Goal: Book appointment/travel/reservation

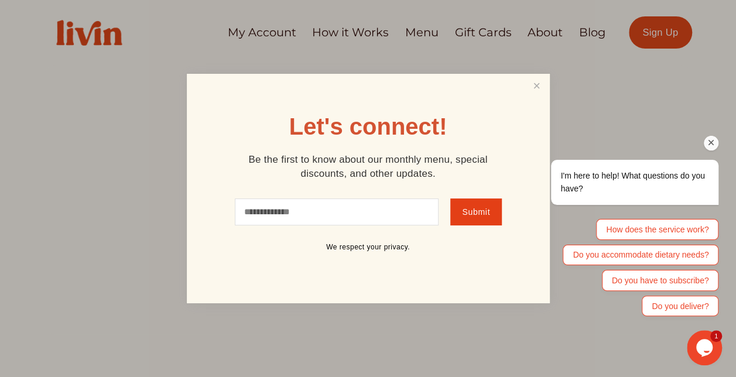
click at [533, 88] on div "I'm here to help! What questions do you have? How does the service work? Do you…" at bounding box center [619, 187] width 211 height 269
click at [538, 83] on div "I'm here to help! What questions do you have? How does the service work? Do you…" at bounding box center [619, 187] width 211 height 269
click at [717, 143] on div "Chat attention grabber" at bounding box center [711, 143] width 15 height 15
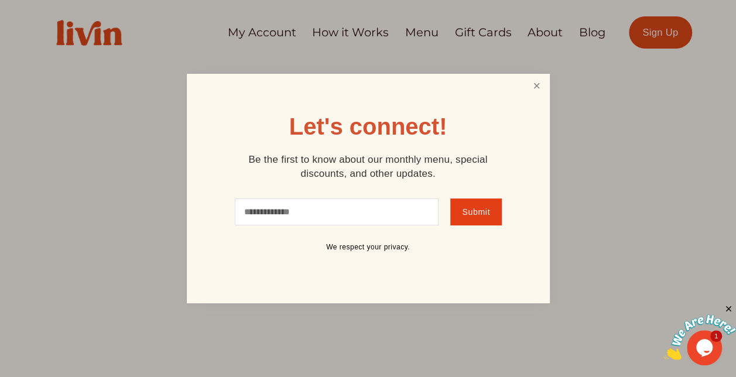
click at [539, 82] on link "Close" at bounding box center [536, 87] width 22 height 22
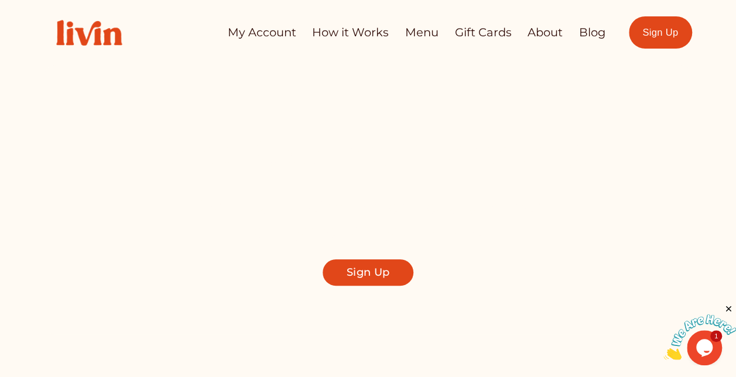
click at [261, 32] on link "My Account" at bounding box center [261, 32] width 69 height 23
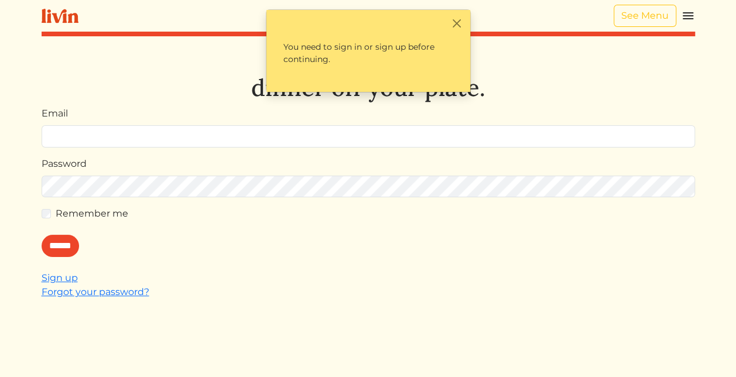
click at [117, 136] on input "Email" at bounding box center [369, 136] width 654 height 22
type input "**********"
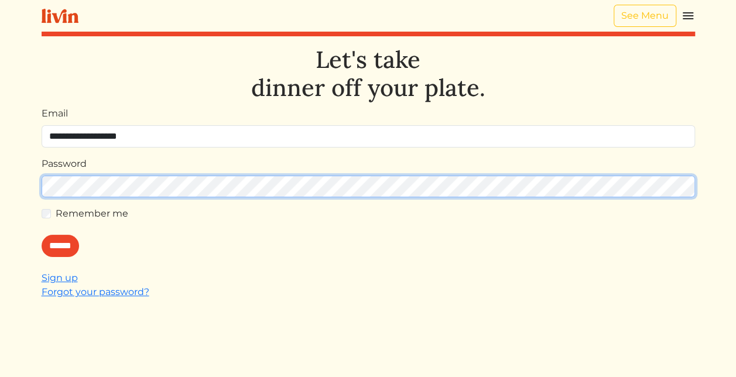
click at [42, 235] on input "******" at bounding box center [60, 246] width 37 height 22
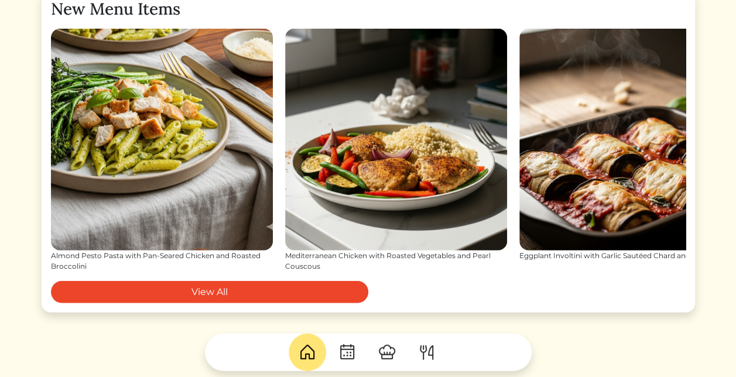
scroll to position [1327, 0]
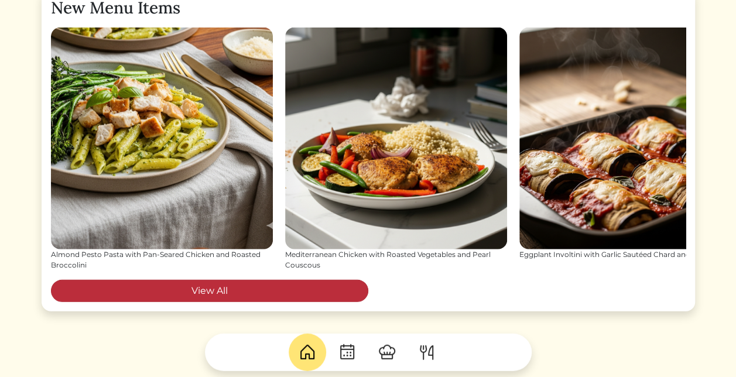
click at [285, 286] on link "View All" at bounding box center [209, 291] width 317 height 22
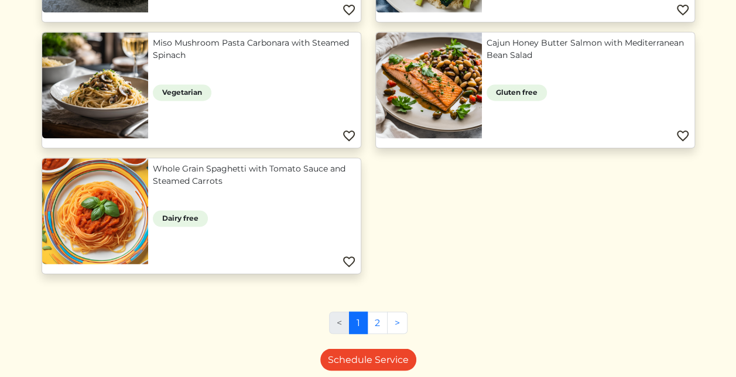
scroll to position [904, 0]
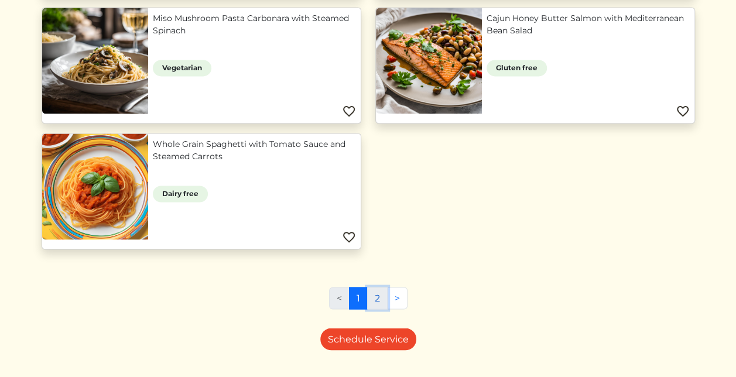
click at [378, 291] on link "2" at bounding box center [377, 298] width 20 height 22
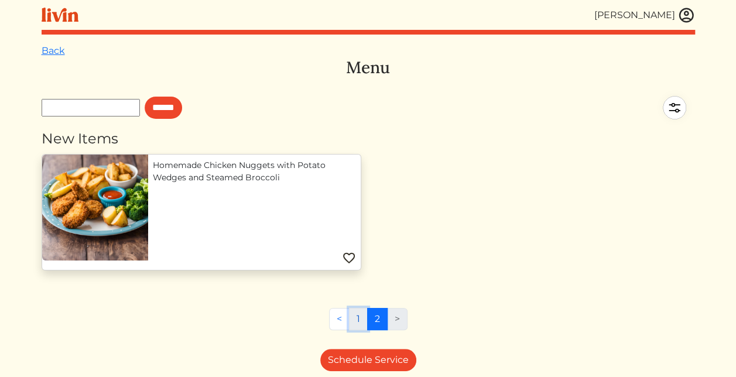
click at [353, 316] on link "1" at bounding box center [358, 319] width 19 height 22
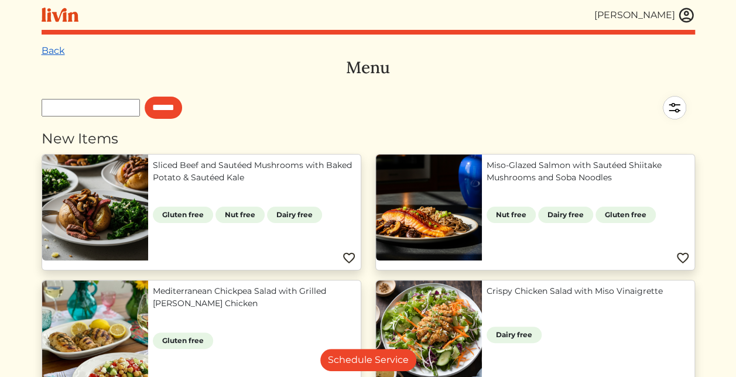
click at [56, 50] on link "Back" at bounding box center [53, 50] width 23 height 11
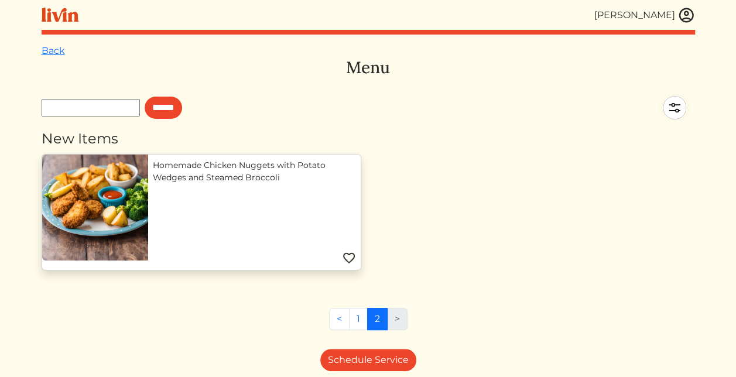
click at [49, 20] on img at bounding box center [60, 15] width 37 height 15
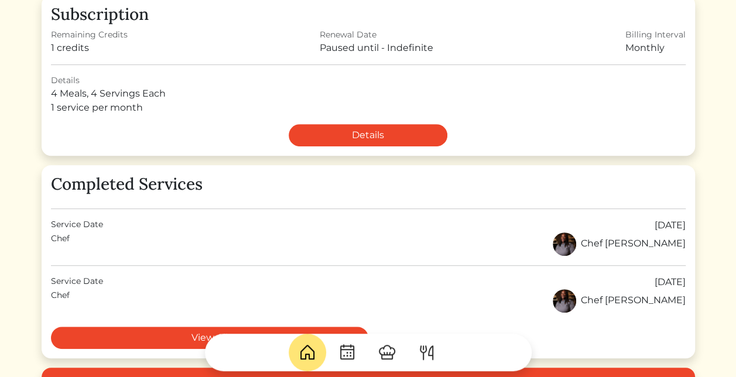
scroll to position [222, 0]
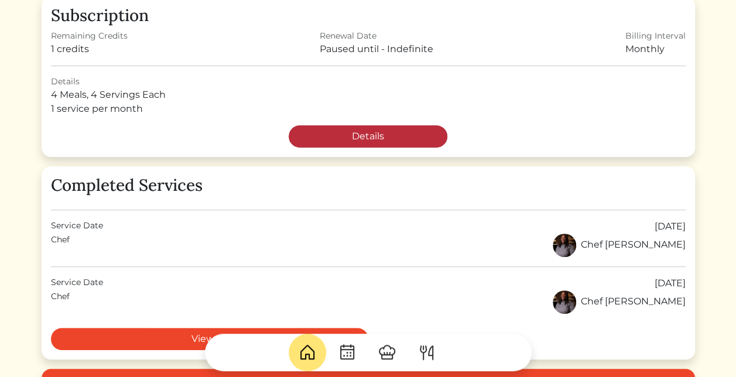
click at [396, 135] on link "Details" at bounding box center [368, 136] width 159 height 22
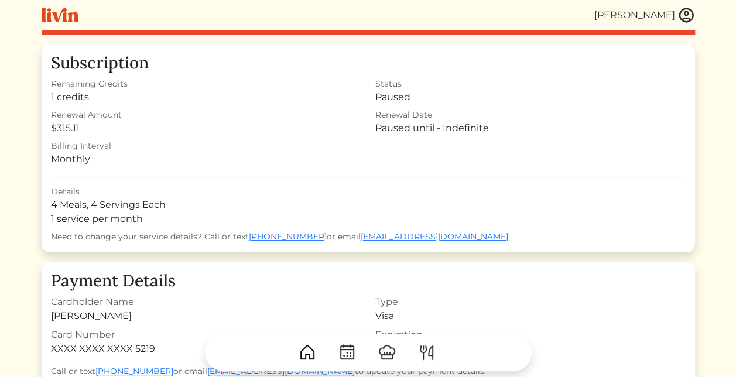
click at [63, 20] on img at bounding box center [60, 15] width 37 height 15
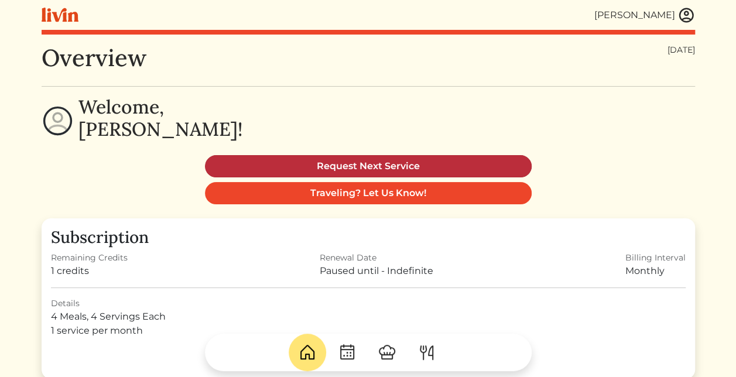
click at [377, 164] on link "Request Next Service" at bounding box center [368, 166] width 327 height 22
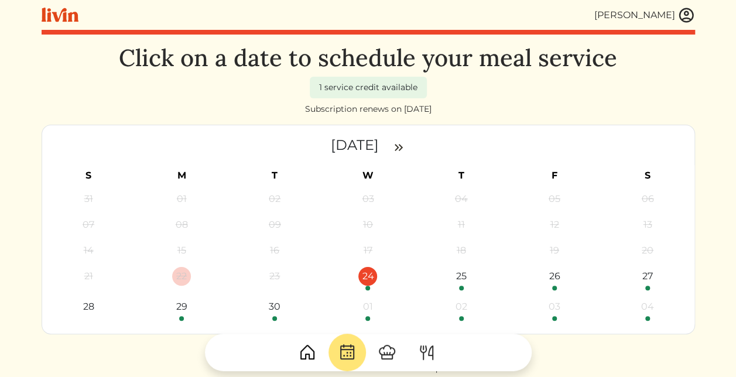
click at [363, 285] on div "24" at bounding box center [367, 276] width 19 height 19
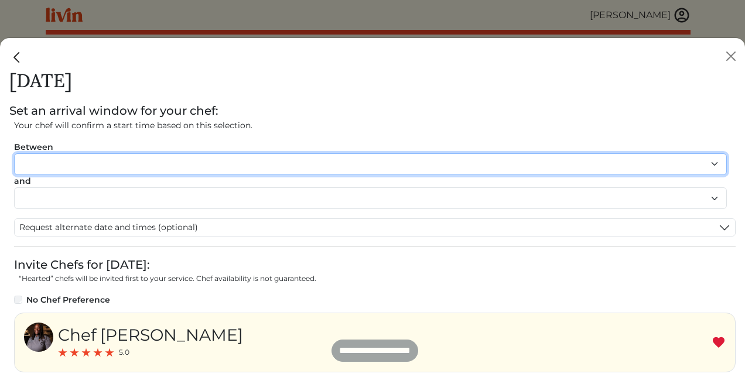
click at [312, 172] on select "******* ******* ******* ******* ******* ******* ******** ******** ******** ****…" at bounding box center [370, 164] width 713 height 22
select select "********"
click at [14, 153] on select "******* ******* ******* ******* ******* ******* ******** ******** ******** ****…" at bounding box center [370, 164] width 713 height 22
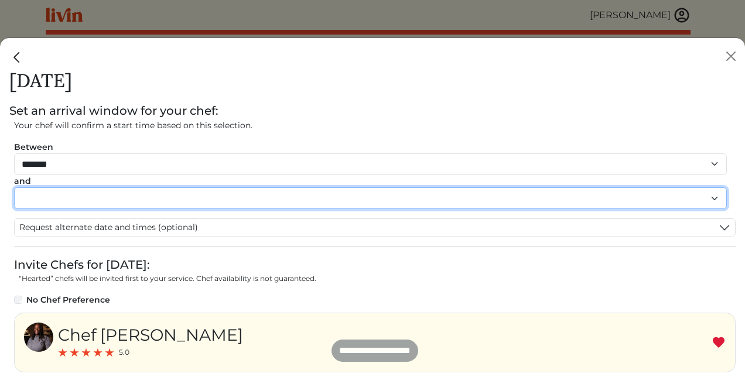
click at [183, 199] on select "******* ******* ******* ******* ******* ******* ******** ******** ******** ****…" at bounding box center [370, 198] width 713 height 22
select select "********"
click at [14, 187] on select "******* ******* ******* ******* ******* ******* ******** ******** ******** ****…" at bounding box center [370, 198] width 713 height 22
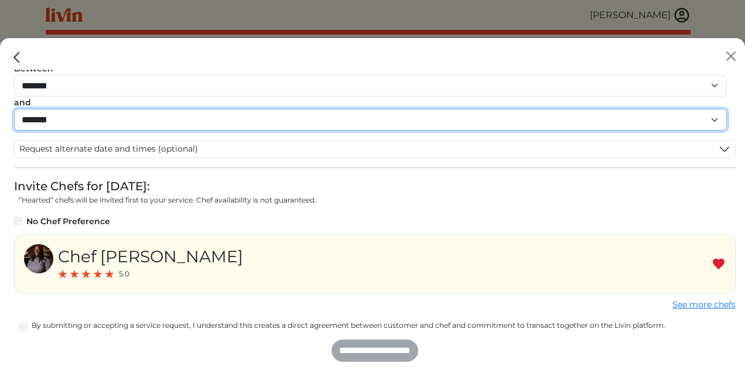
scroll to position [84, 0]
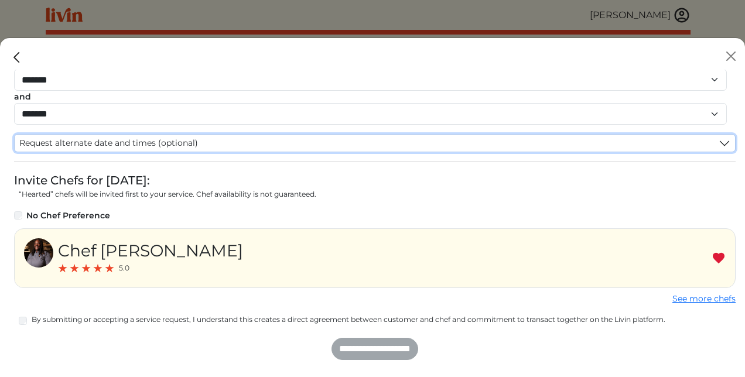
click at [209, 139] on button "Request alternate date and times (optional)" at bounding box center [375, 143] width 720 height 17
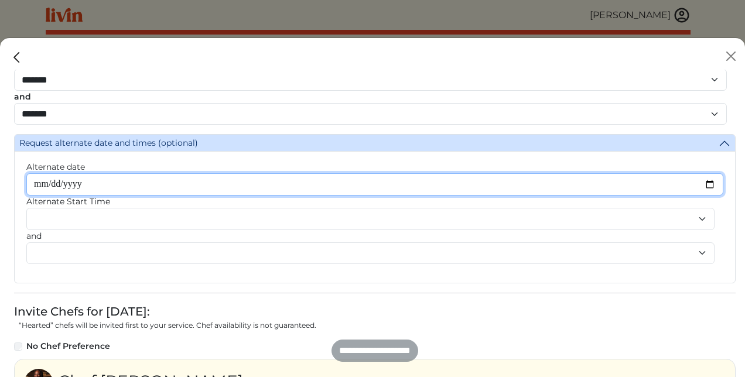
click at [169, 187] on input "Alternate date" at bounding box center [374, 184] width 697 height 22
click at [695, 187] on input "Alternate date" at bounding box center [374, 184] width 697 height 22
click at [703, 183] on input "Alternate date" at bounding box center [374, 184] width 697 height 22
type input "**********"
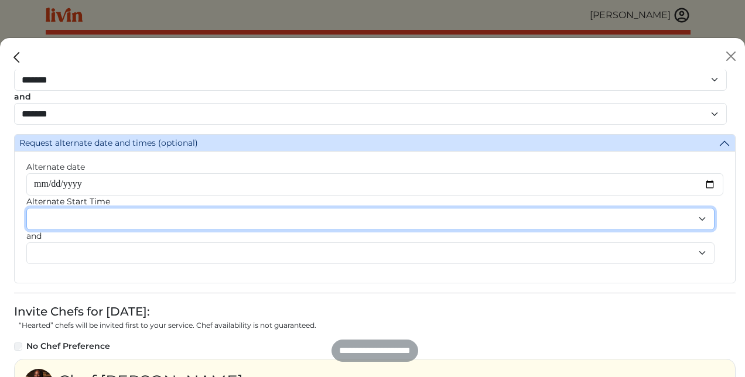
click at [52, 221] on select "******* ******* ******* ******* ******* ******* ******** ******** ******** ****…" at bounding box center [370, 219] width 688 height 22
select select "********"
click at [26, 208] on select "******* ******* ******* ******* ******* ******* ******** ******** ******** ****…" at bounding box center [370, 219] width 688 height 22
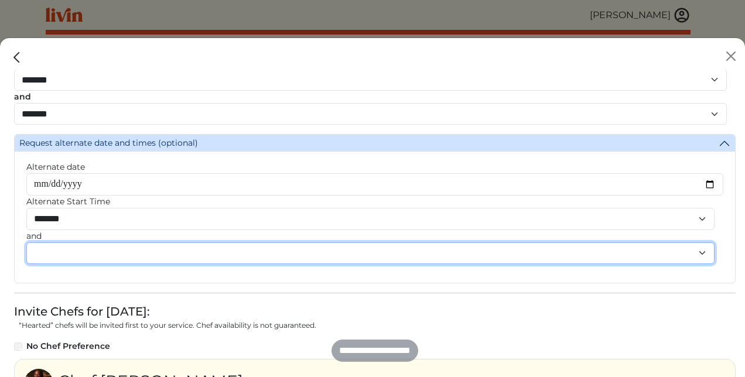
click at [69, 256] on select "******* ******* ******* ******* ******* ******* ******** ******** ******** ****…" at bounding box center [370, 253] width 688 height 22
select select "********"
click at [26, 242] on select "******* ******* ******* ******* ******* ******* ******** ******** ******** ****…" at bounding box center [370, 253] width 688 height 22
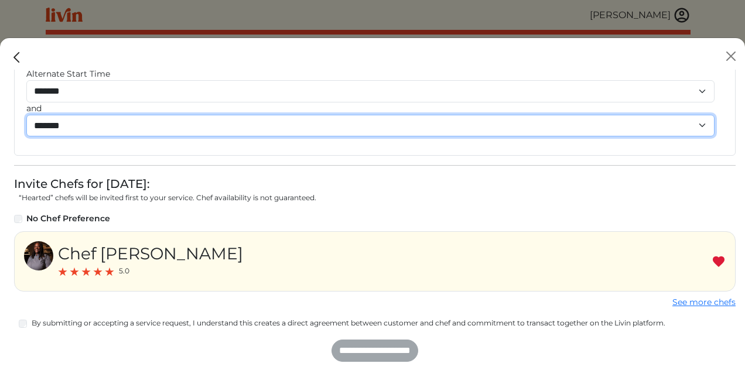
scroll to position [215, 0]
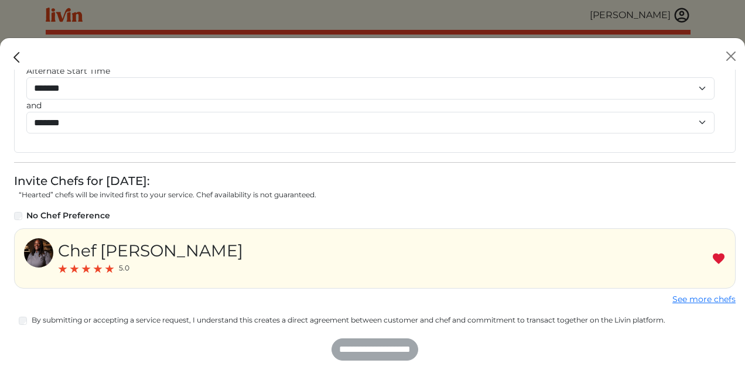
click at [316, 245] on div "Chef Akaysha 5.0" at bounding box center [374, 258] width 721 height 60
click at [353, 344] on div "**********" at bounding box center [374, 349] width 721 height 22
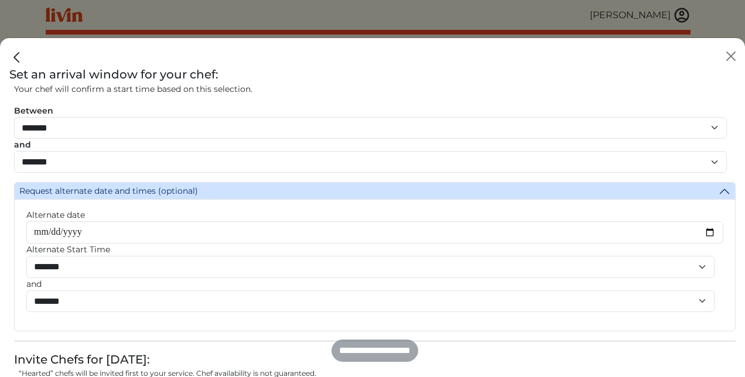
scroll to position [0, 0]
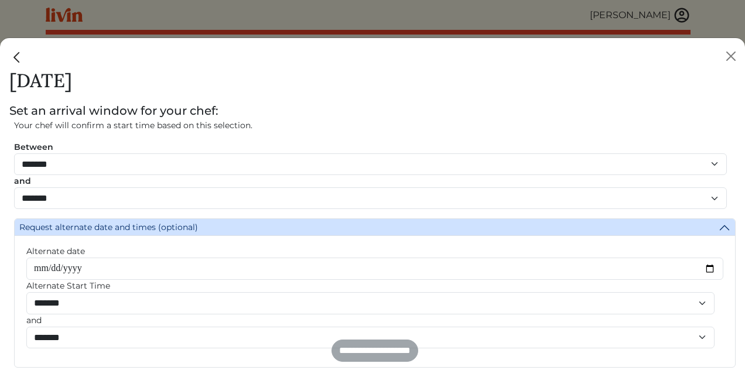
click at [290, 114] on div "Set an arrival window for your chef:" at bounding box center [372, 111] width 726 height 18
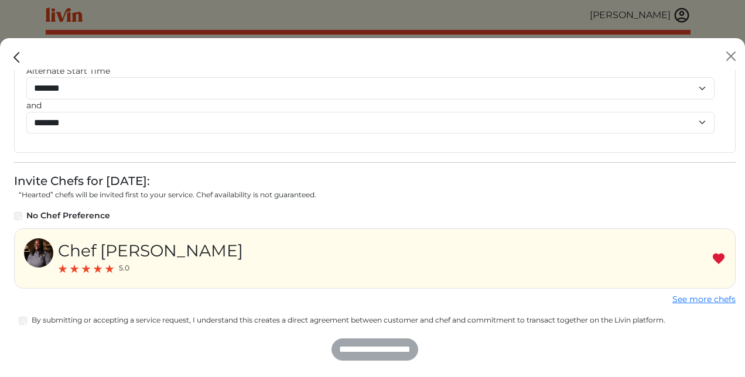
click at [302, 261] on div "Chef Akaysha 5.0" at bounding box center [374, 258] width 721 height 60
click at [329, 342] on div "**********" at bounding box center [374, 349] width 721 height 22
click at [693, 300] on link "See more chefs" at bounding box center [703, 299] width 63 height 11
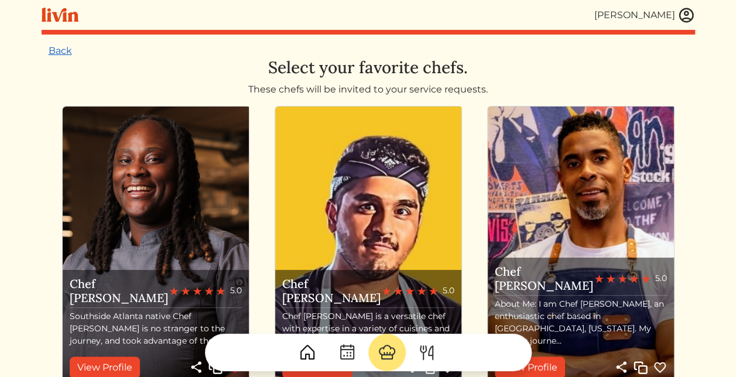
click at [61, 55] on link "Back" at bounding box center [60, 50] width 23 height 11
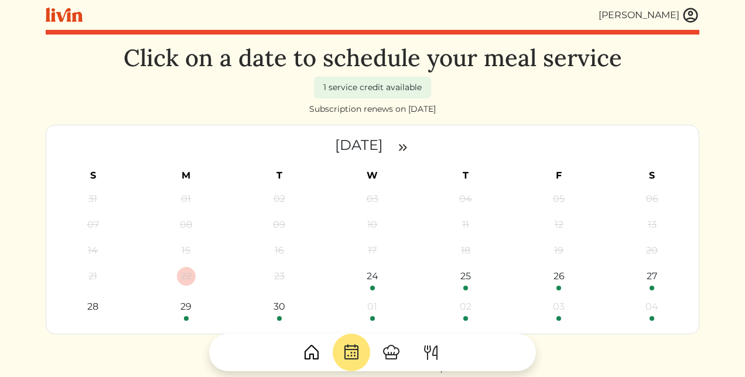
select select "********"
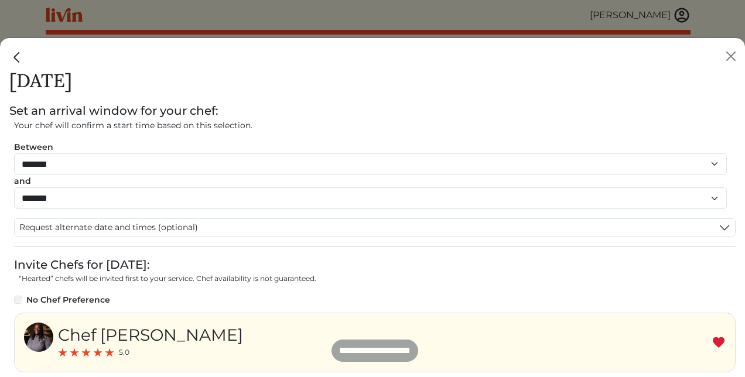
scroll to position [84, 0]
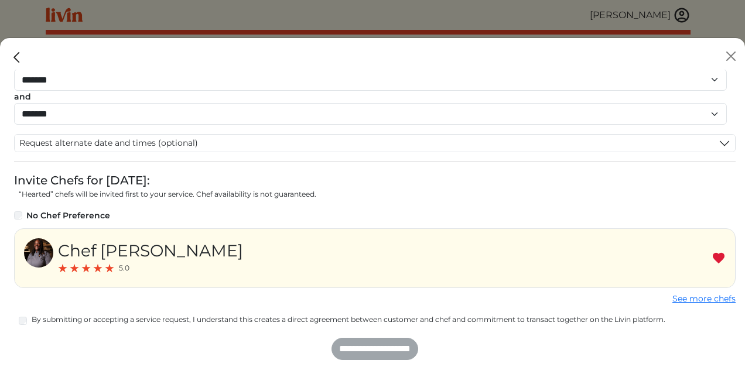
click at [375, 346] on div "**********" at bounding box center [374, 349] width 721 height 22
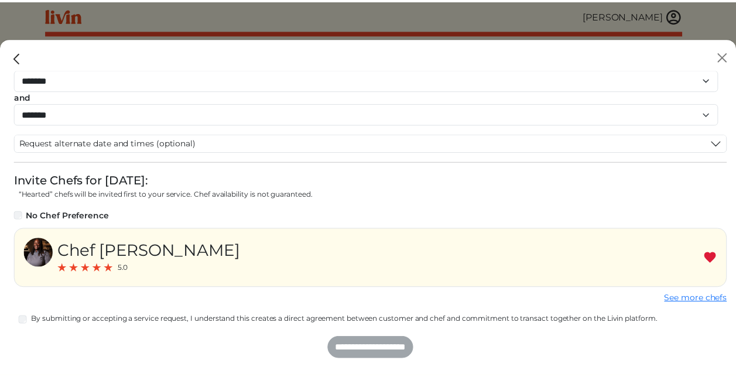
scroll to position [0, 0]
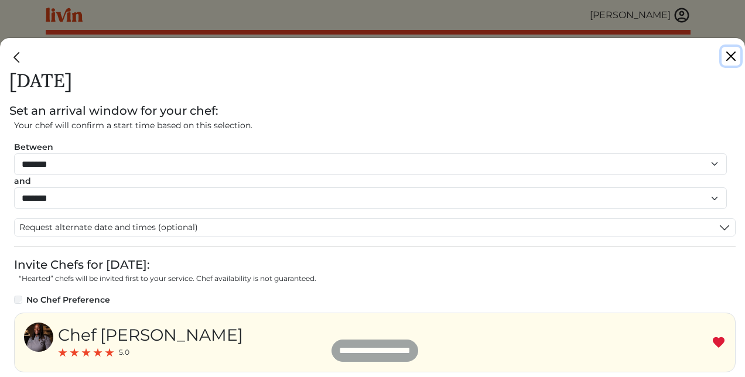
click at [726, 56] on button "Close" at bounding box center [730, 56] width 19 height 19
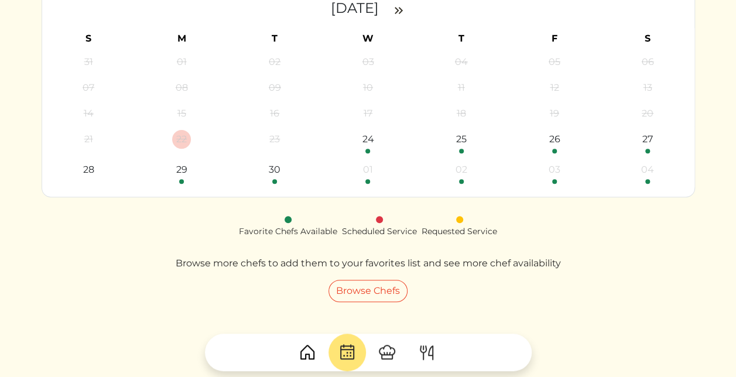
scroll to position [199, 0]
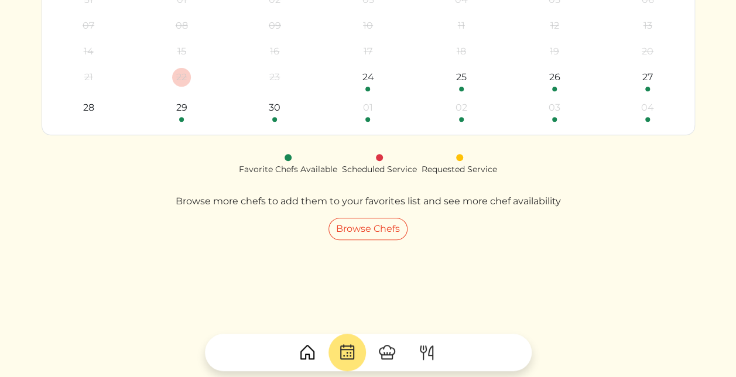
click at [390, 354] on img at bounding box center [387, 352] width 19 height 19
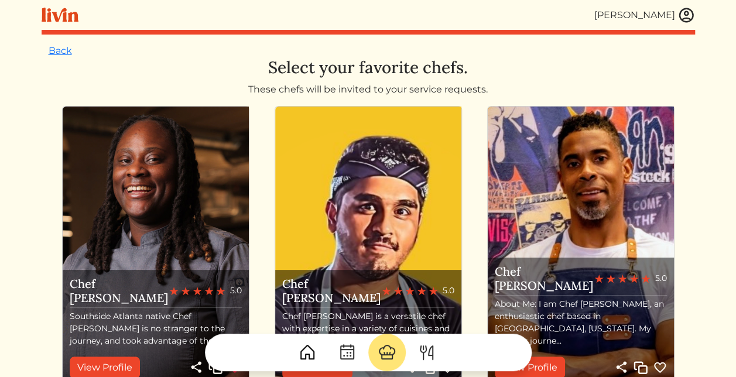
click at [428, 354] on img at bounding box center [427, 352] width 19 height 19
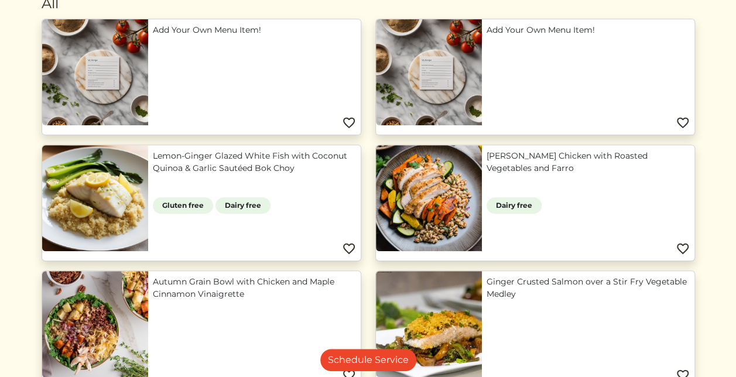
scroll to position [135, 0]
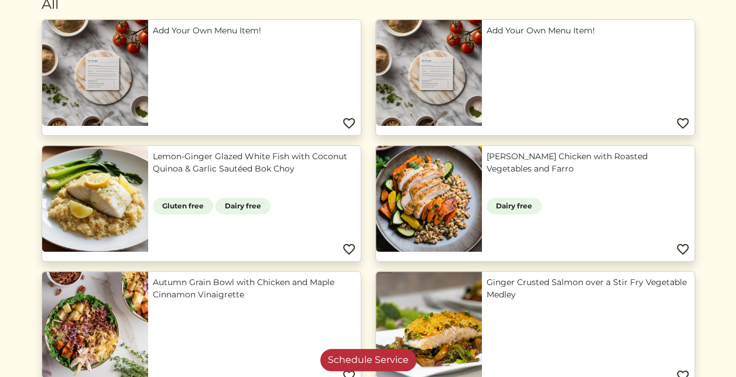
click at [372, 359] on link "Schedule Service" at bounding box center [368, 360] width 96 height 22
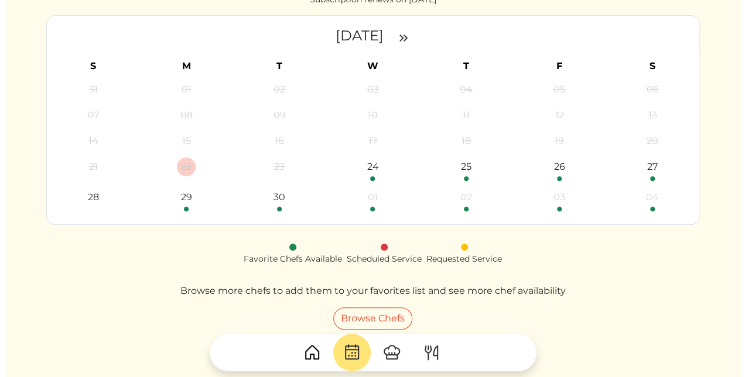
scroll to position [125, 0]
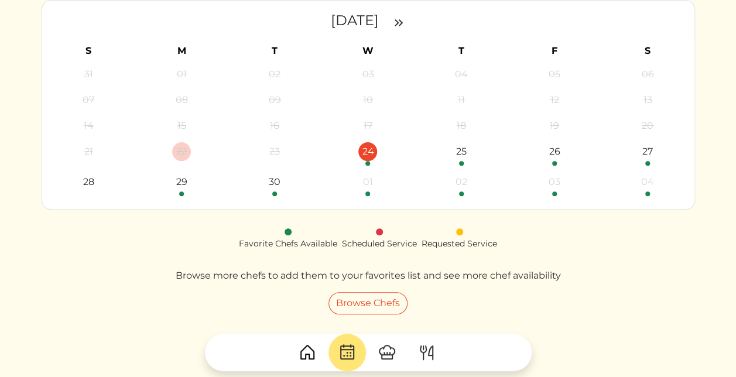
click at [370, 153] on div "24" at bounding box center [367, 151] width 19 height 19
select select "********"
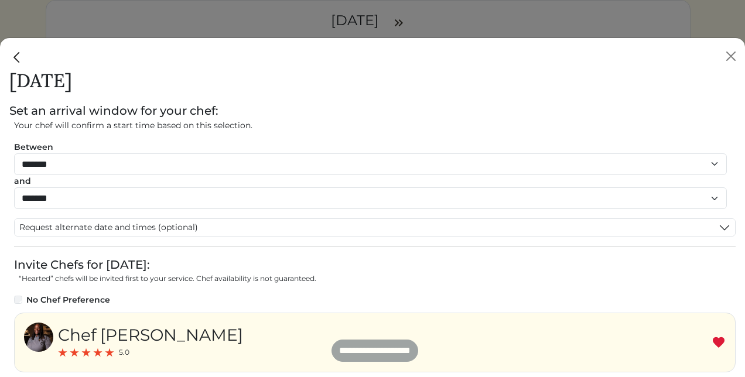
scroll to position [84, 0]
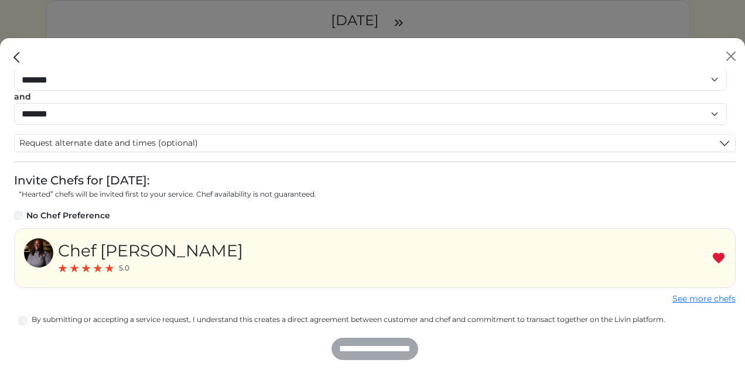
click at [364, 350] on div "**********" at bounding box center [374, 349] width 721 height 22
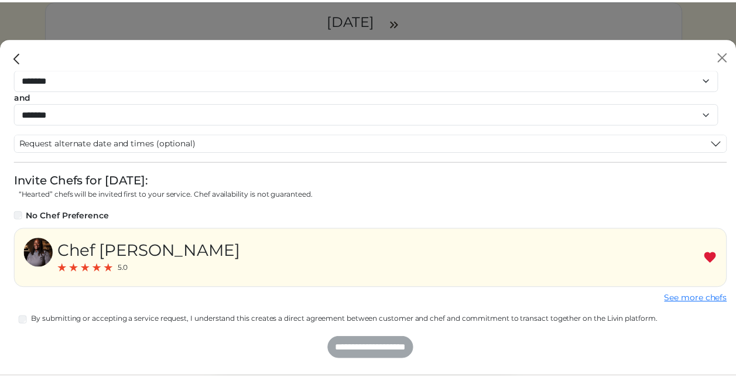
scroll to position [0, 0]
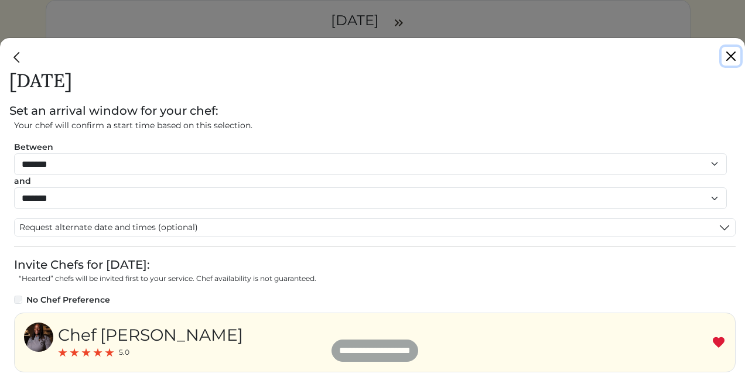
click at [731, 54] on button "Close" at bounding box center [730, 56] width 19 height 19
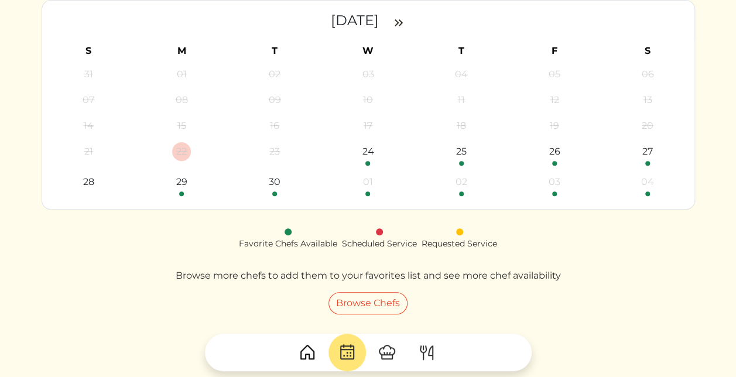
click at [306, 354] on img at bounding box center [307, 352] width 19 height 19
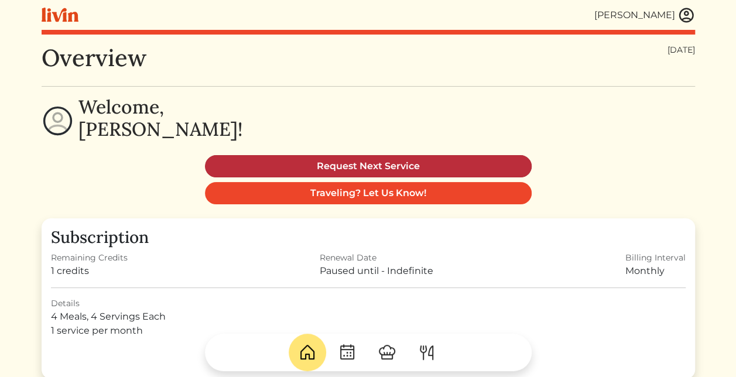
click at [390, 165] on link "Request Next Service" at bounding box center [368, 166] width 327 height 22
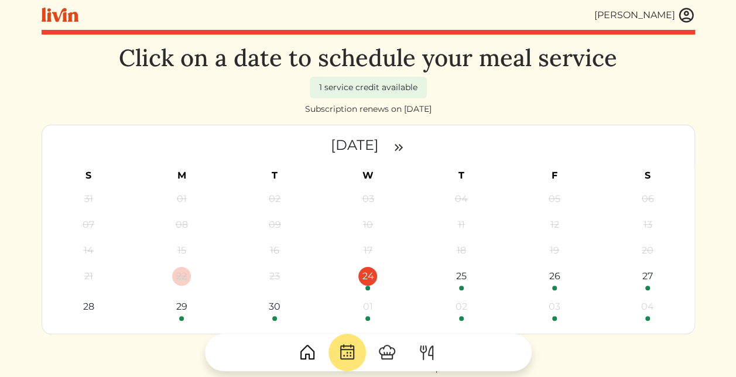
click at [370, 286] on link "24" at bounding box center [368, 278] width 86 height 23
select select "********"
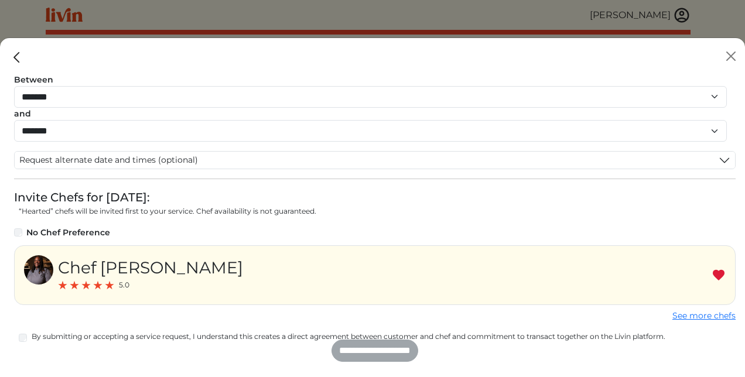
scroll to position [84, 0]
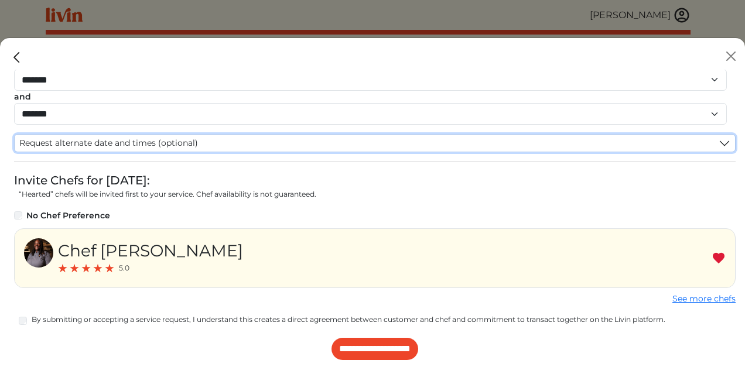
click at [104, 138] on span "Request alternate date and times (optional)" at bounding box center [108, 143] width 179 height 12
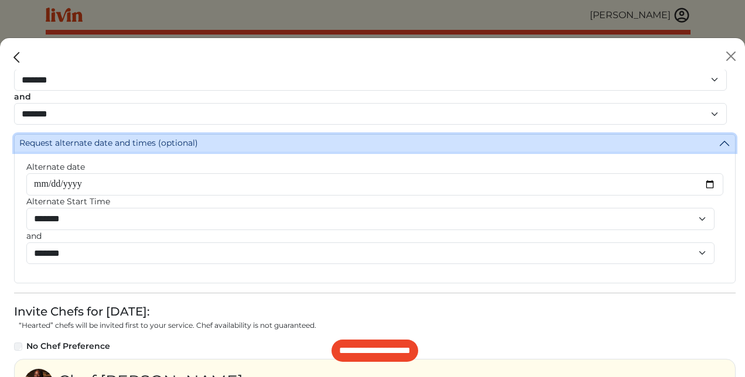
scroll to position [215, 0]
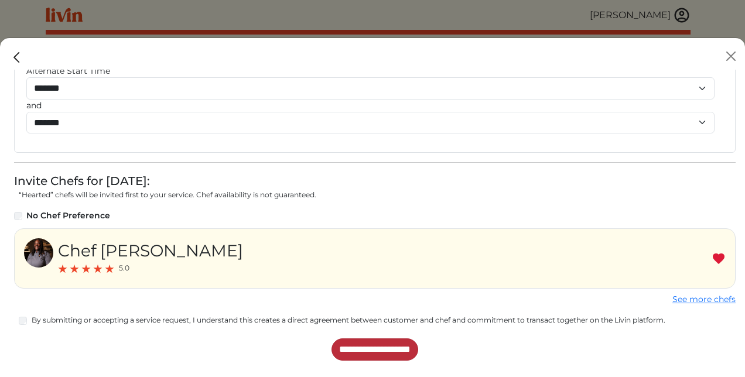
click at [383, 354] on input "**********" at bounding box center [374, 349] width 87 height 22
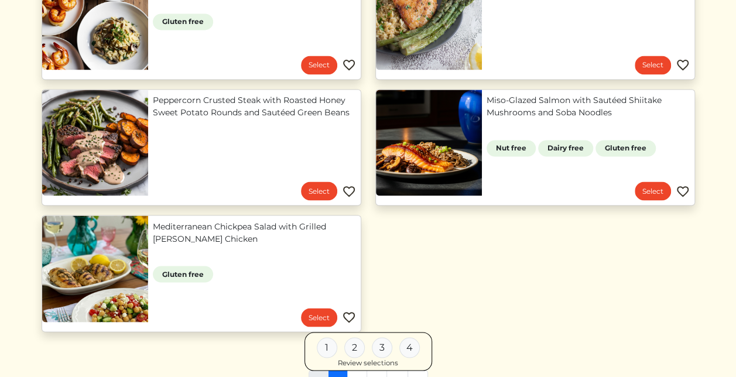
scroll to position [954, 0]
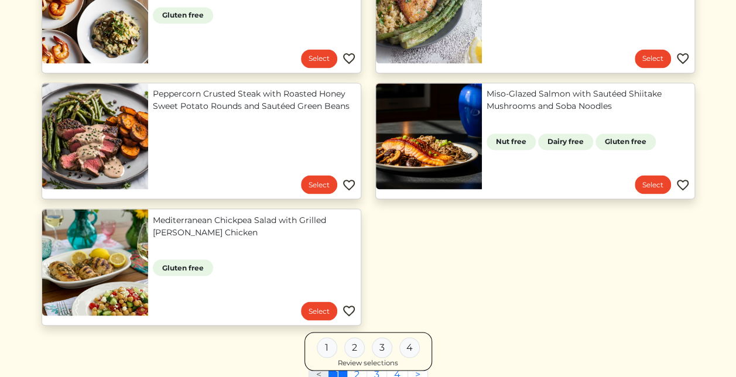
click at [348, 345] on div "2" at bounding box center [354, 347] width 20 height 20
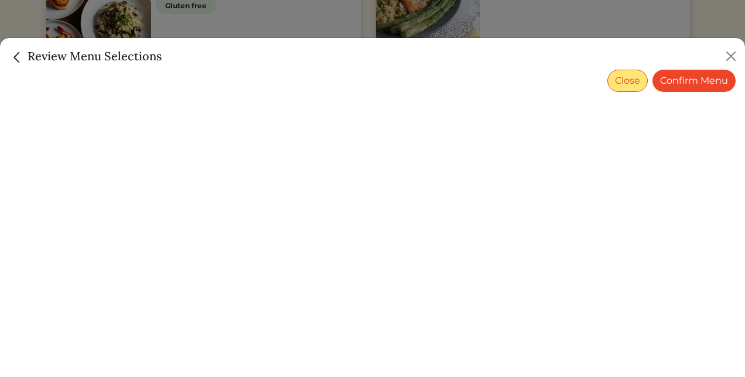
click at [623, 81] on button "Close" at bounding box center [627, 81] width 40 height 22
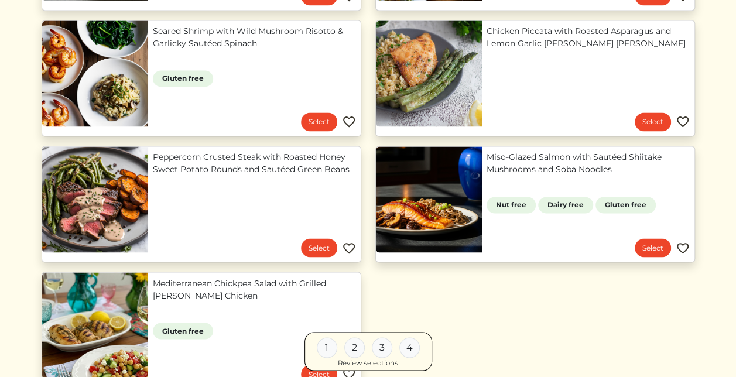
scroll to position [1069, 0]
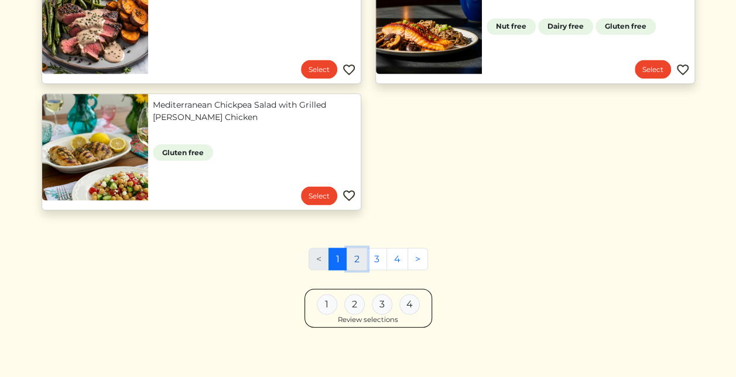
click at [360, 258] on link "2" at bounding box center [357, 259] width 20 height 22
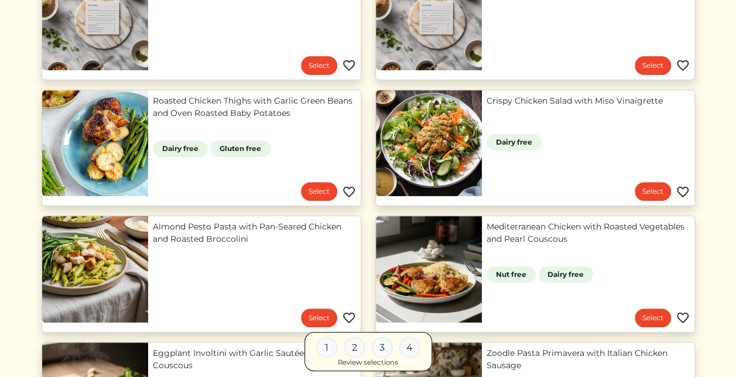
scroll to position [224, 0]
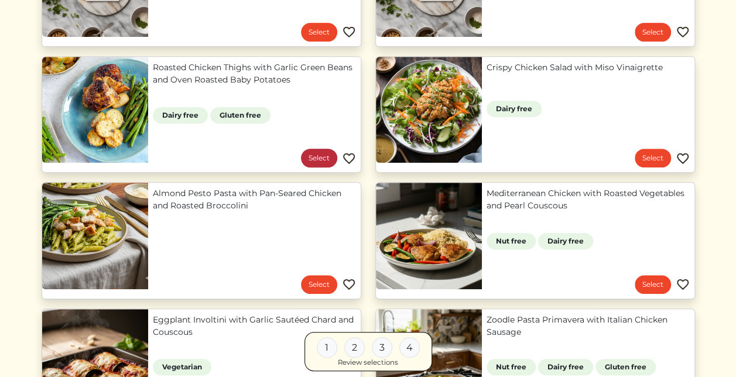
click at [319, 155] on link "Select" at bounding box center [319, 158] width 36 height 19
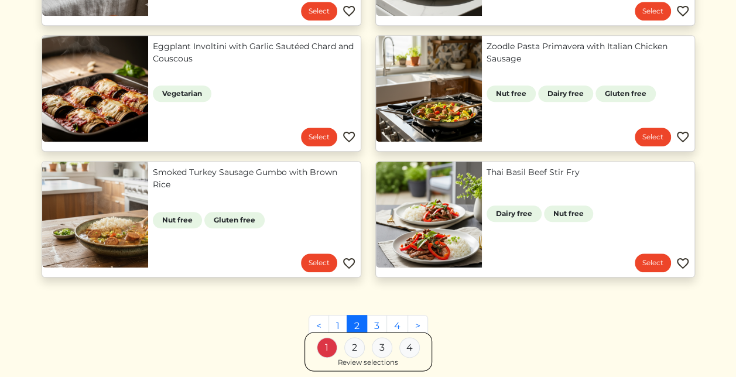
scroll to position [498, 0]
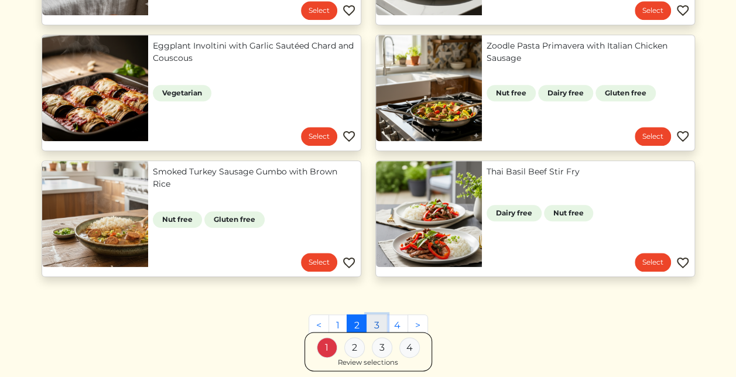
click at [375, 323] on link "3" at bounding box center [377, 325] width 20 height 22
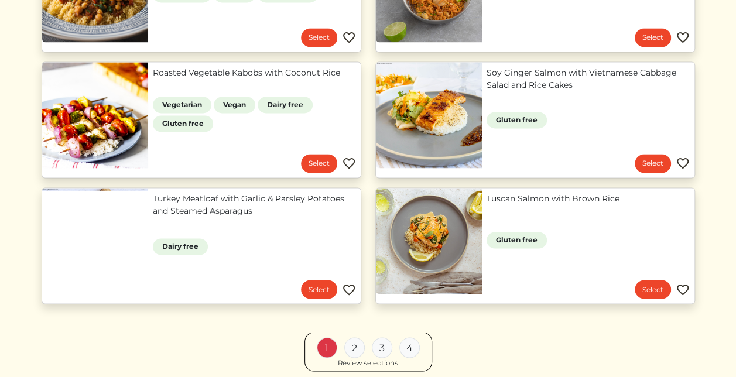
scroll to position [944, 0]
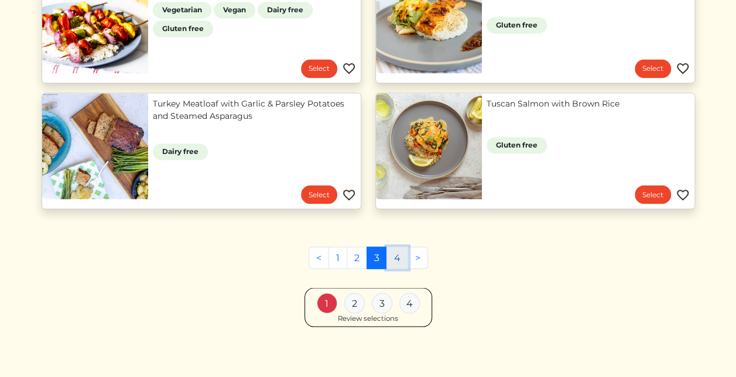
click at [394, 254] on link "4" at bounding box center [397, 258] width 22 height 22
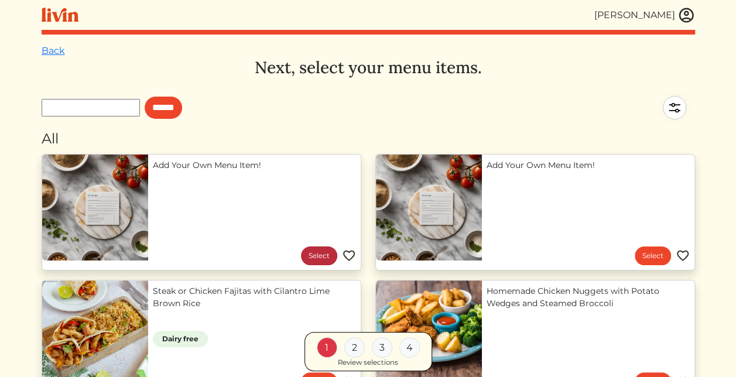
click at [319, 252] on link "Select" at bounding box center [319, 256] width 36 height 19
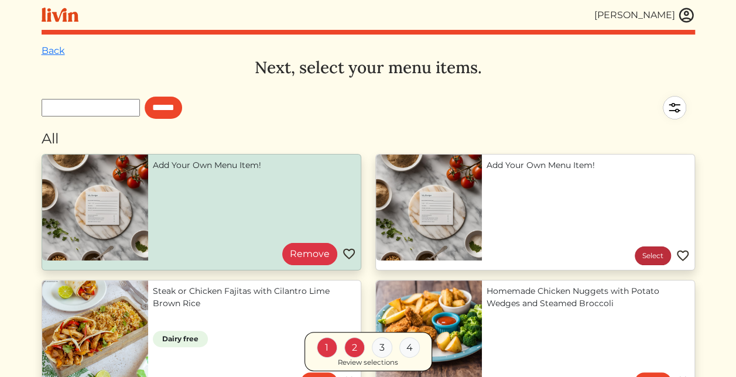
click at [639, 256] on link "Select" at bounding box center [653, 256] width 36 height 19
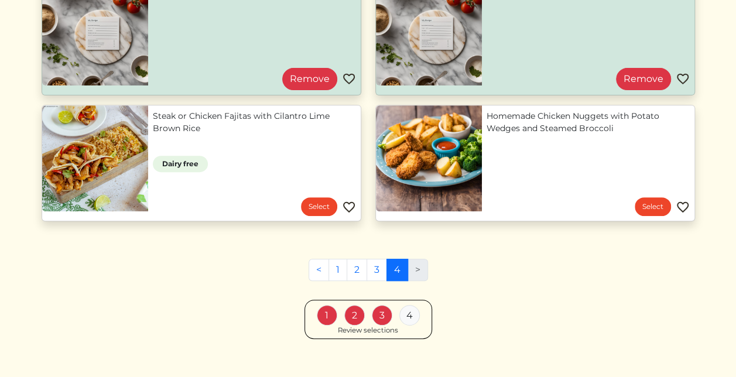
scroll to position [175, 0]
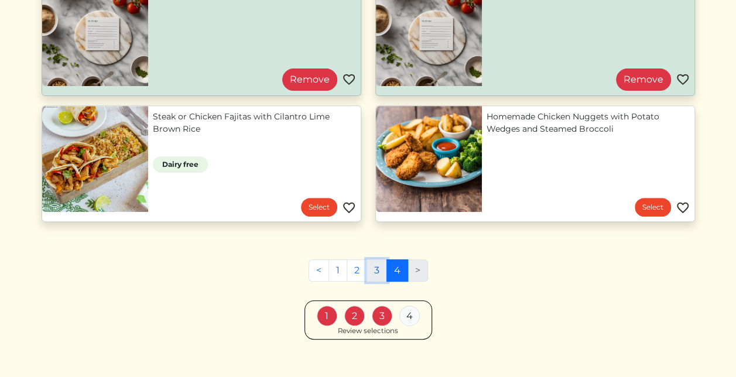
click at [375, 268] on link "3" at bounding box center [377, 270] width 20 height 22
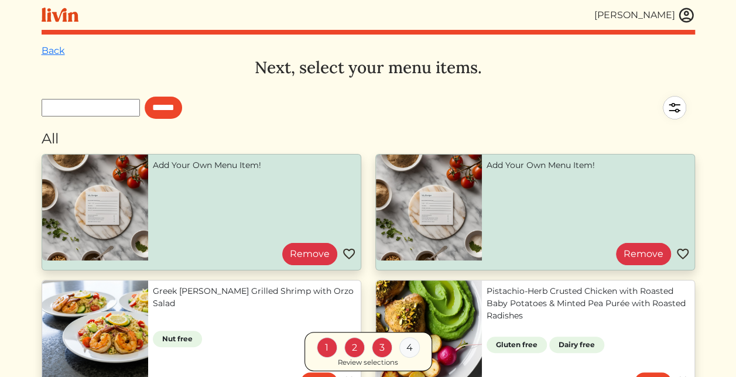
click at [656, 16] on div "[PERSON_NAME]" at bounding box center [634, 15] width 81 height 14
click at [687, 15] on img at bounding box center [687, 15] width 18 height 18
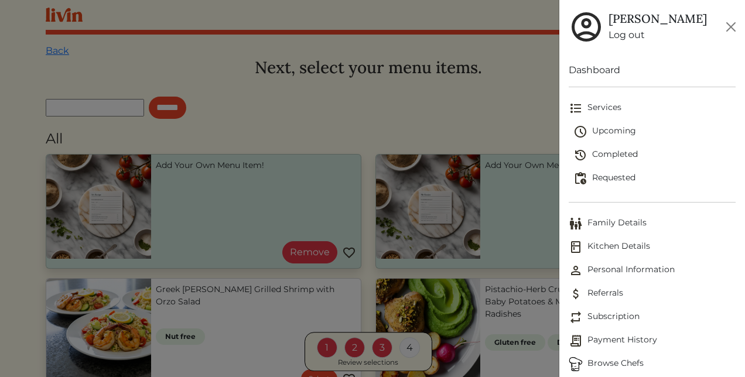
click at [608, 157] on span "Completed" at bounding box center [654, 155] width 162 height 14
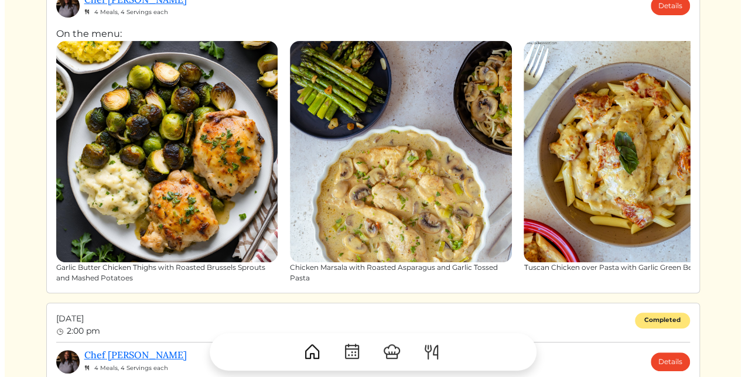
scroll to position [121, 0]
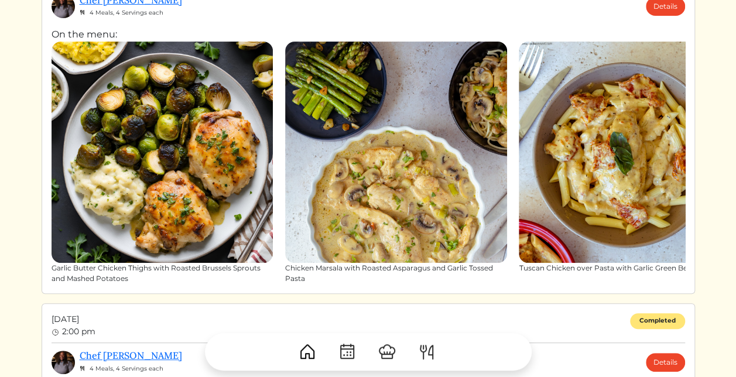
click at [426, 145] on img at bounding box center [396, 153] width 222 height 222
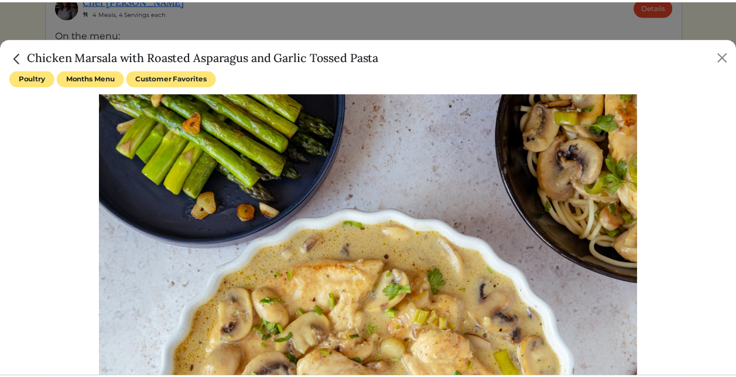
scroll to position [261, 0]
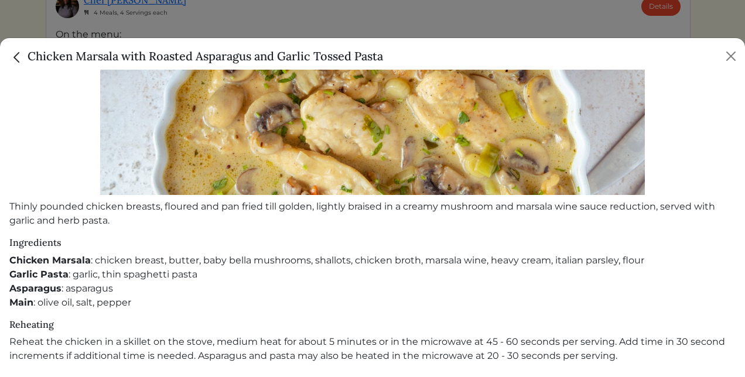
drag, startPoint x: 389, startPoint y: 60, endPoint x: 27, endPoint y: 61, distance: 361.9
click at [27, 61] on div "Chicken Marsala with Roasted Asparagus and Garlic Tossed Pasta" at bounding box center [372, 54] width 745 height 32
copy h5 "Chicken Marsala with Roasted Asparagus and Garlic Tossed Pasta"
click at [728, 54] on button "Close" at bounding box center [730, 56] width 19 height 19
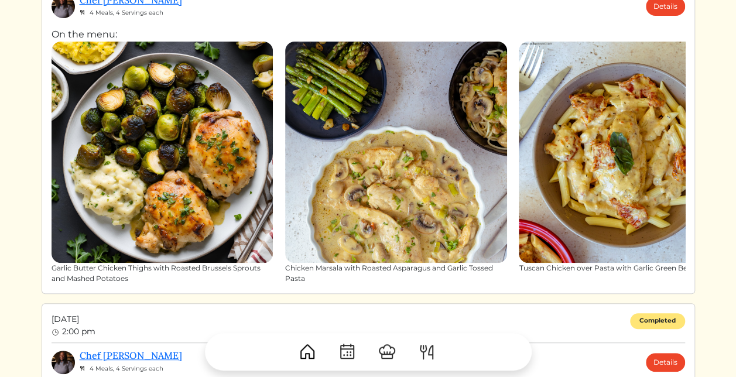
scroll to position [256, 0]
click at [428, 355] on img at bounding box center [427, 352] width 19 height 19
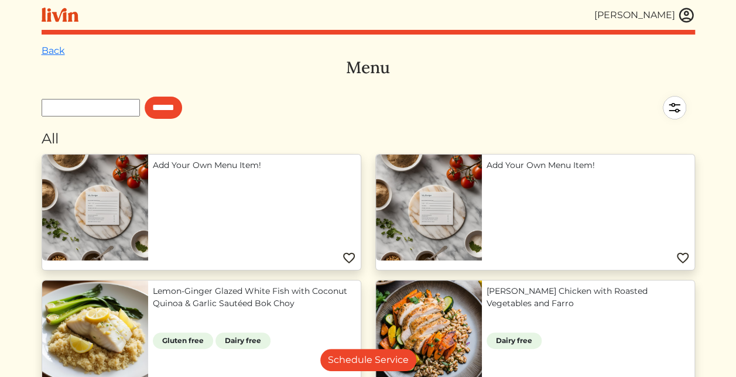
click at [187, 172] on link "Add Your Own Menu Item!" at bounding box center [254, 165] width 203 height 12
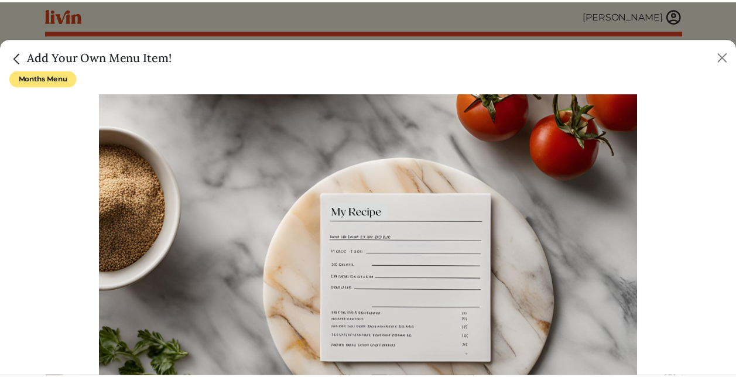
scroll to position [210, 0]
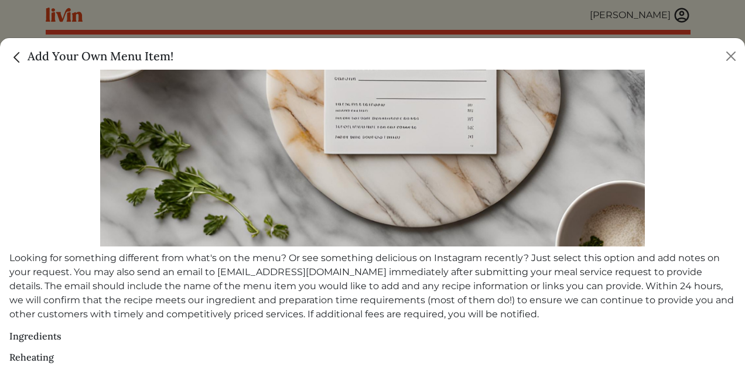
click at [18, 52] on img "Close" at bounding box center [16, 57] width 15 height 15
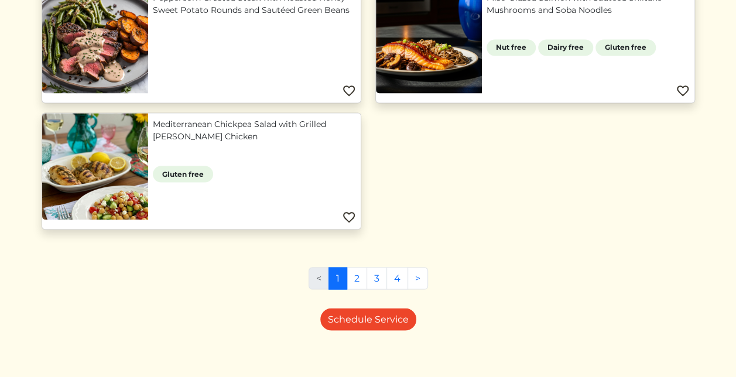
scroll to position [1053, 0]
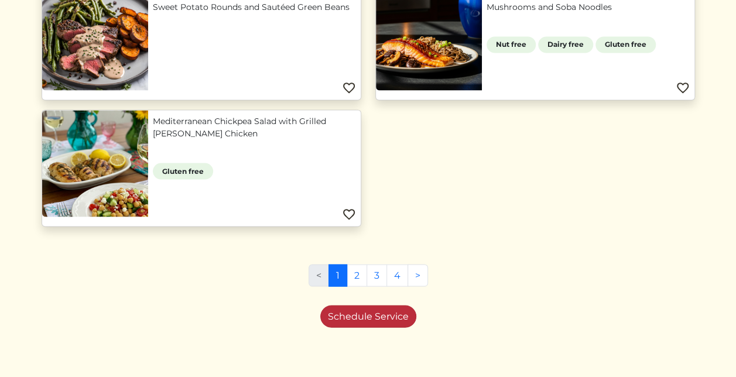
click at [375, 313] on link "Schedule Service" at bounding box center [368, 316] width 96 height 22
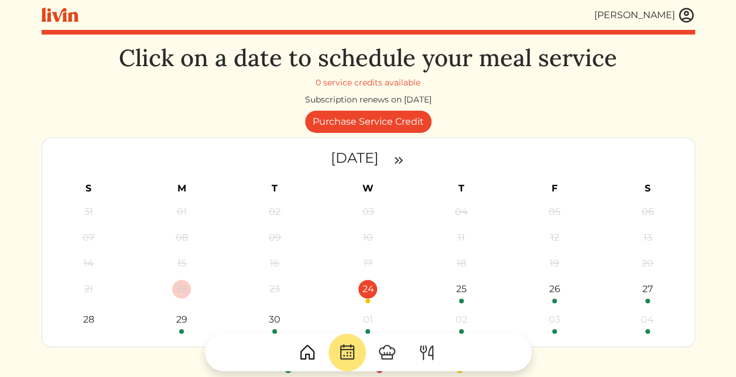
click at [366, 291] on div "24" at bounding box center [367, 289] width 19 height 19
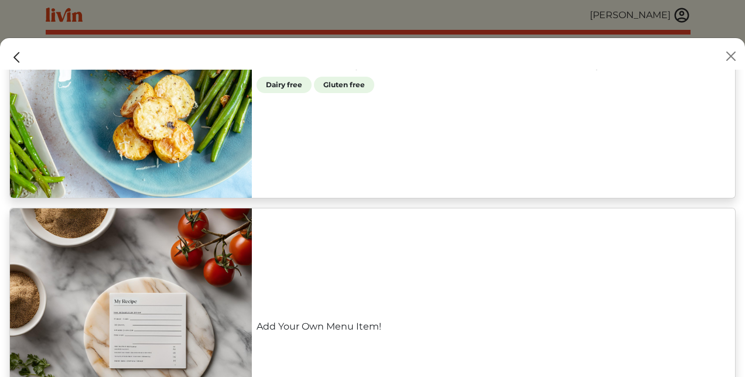
scroll to position [938, 0]
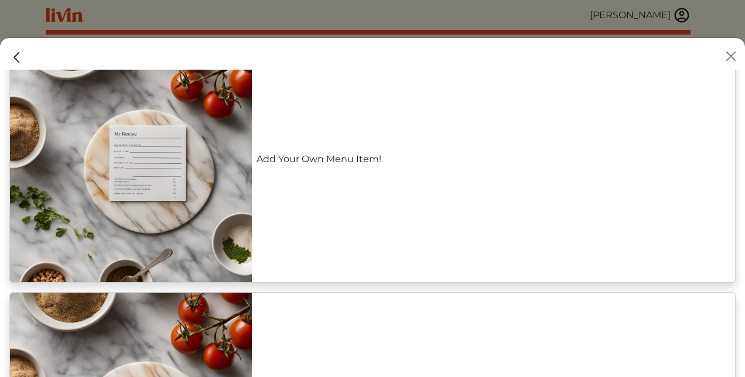
click at [256, 152] on link "Add Your Own Menu Item!" at bounding box center [493, 159] width 474 height 14
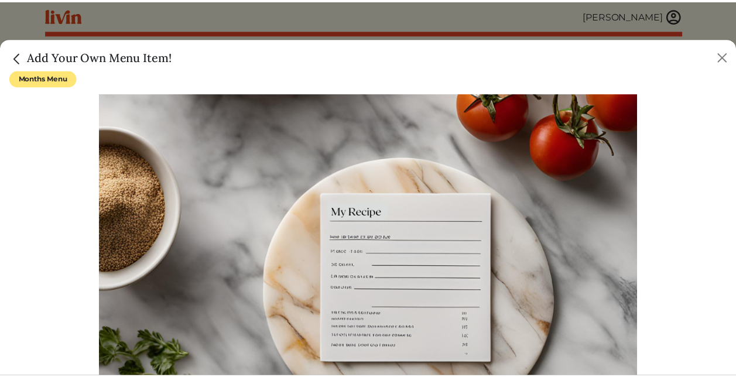
scroll to position [210, 0]
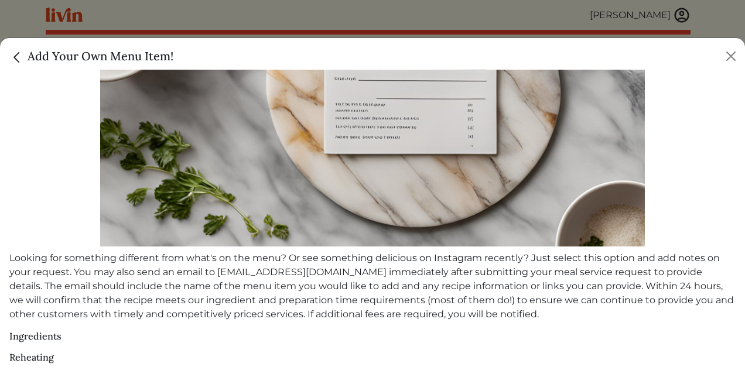
click at [11, 50] on img "Close" at bounding box center [16, 57] width 15 height 15
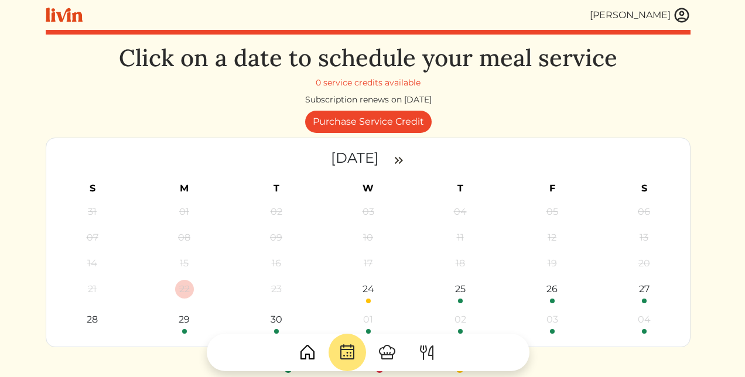
click at [419, 357] on img at bounding box center [427, 352] width 19 height 19
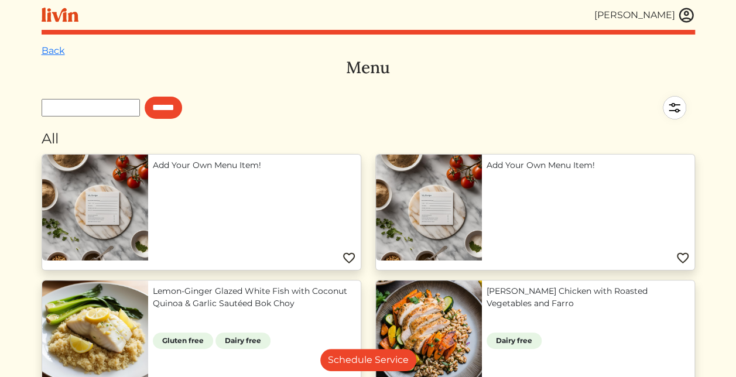
click at [650, 21] on div "[PERSON_NAME]" at bounding box center [634, 15] width 81 height 14
click at [658, 12] on div "[PERSON_NAME]" at bounding box center [634, 15] width 81 height 14
click at [680, 16] on img at bounding box center [687, 15] width 18 height 18
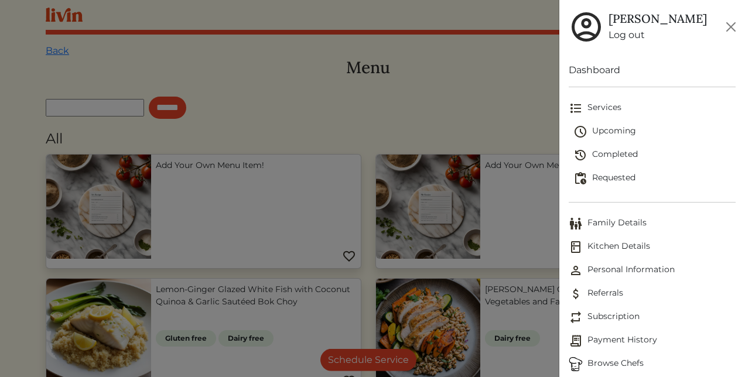
click at [623, 130] on span "Upcoming" at bounding box center [654, 132] width 162 height 14
click at [416, 132] on div at bounding box center [372, 188] width 745 height 377
click at [613, 182] on span "Requested" at bounding box center [654, 179] width 162 height 14
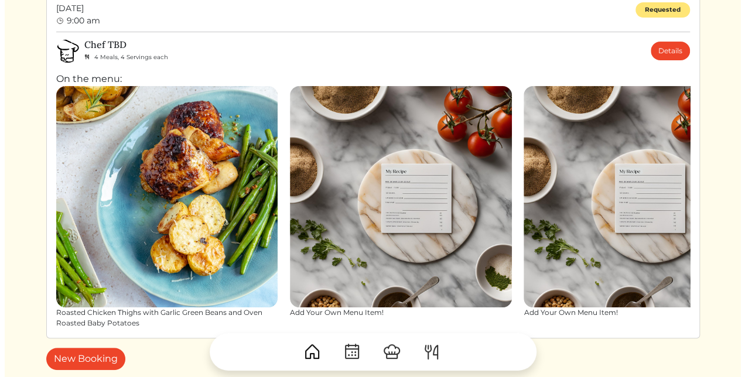
scroll to position [67, 0]
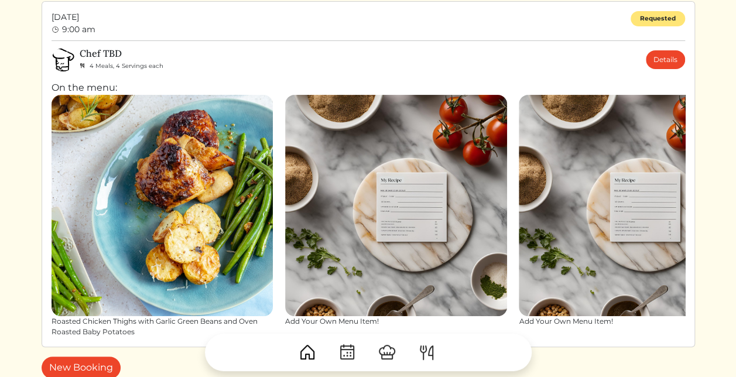
click at [230, 134] on img at bounding box center [163, 206] width 222 height 222
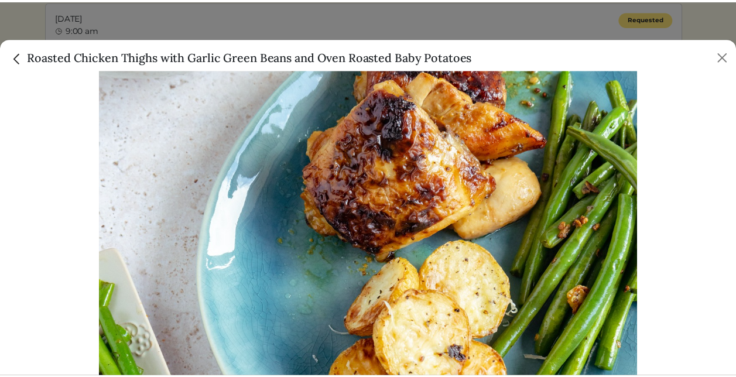
scroll to position [0, 0]
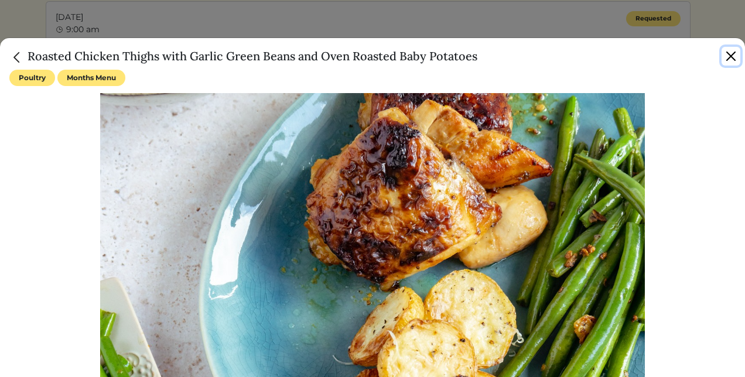
click at [728, 55] on button "Close" at bounding box center [730, 56] width 19 height 19
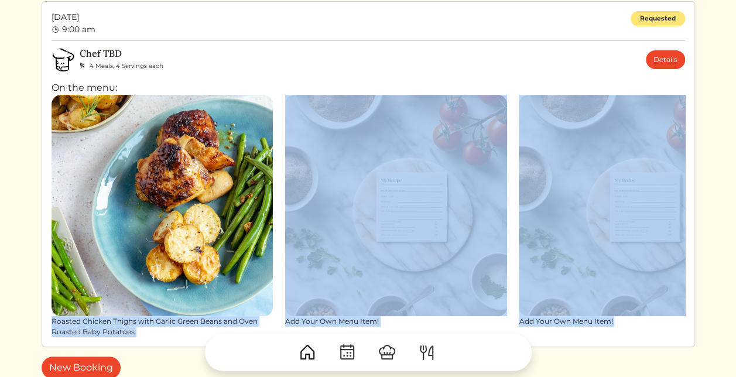
drag, startPoint x: 48, startPoint y: 320, endPoint x: 137, endPoint y: 326, distance: 89.2
click at [137, 326] on div "[PERSON_NAME] [PERSON_NAME] Log out Dashboard Services Upcoming Completed Reque…" at bounding box center [369, 209] width 668 height 553
drag, startPoint x: 137, startPoint y: 326, endPoint x: 138, endPoint y: 334, distance: 8.3
click at [138, 334] on div at bounding box center [369, 347] width 654 height 47
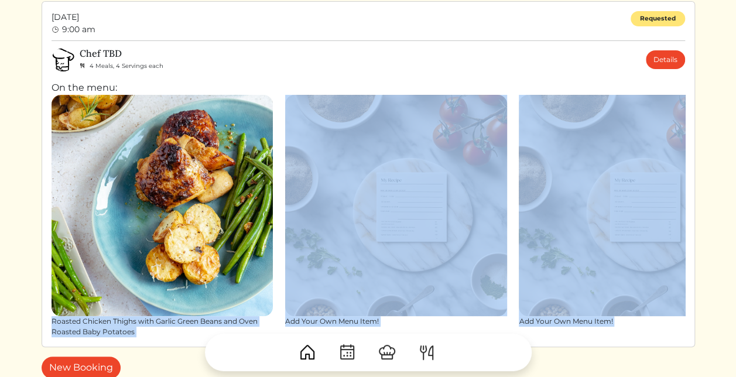
drag, startPoint x: 136, startPoint y: 334, endPoint x: 52, endPoint y: 322, distance: 85.1
click at [52, 322] on div "[PERSON_NAME] [PERSON_NAME] Log out Dashboard Services Upcoming Completed Reque…" at bounding box center [369, 209] width 668 height 553
copy div "Roasted Chicken Thighs with Garlic Green Beans and Oven Roasted Baby Potatoes A…"
click at [712, 108] on html "[PERSON_NAME] [PERSON_NAME] Log out Dashboard Services Upcoming Completed Reque…" at bounding box center [368, 121] width 736 height 377
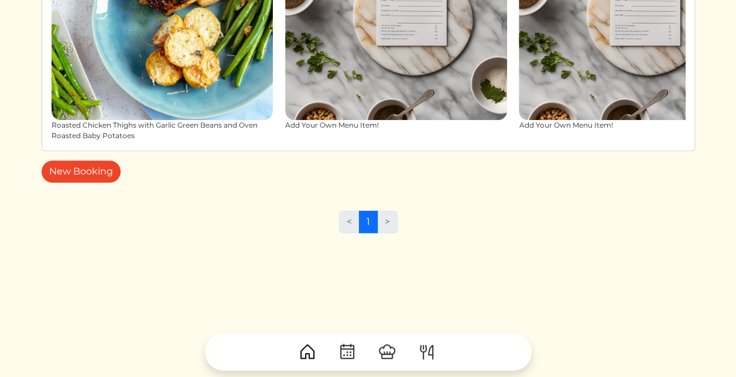
scroll to position [265, 0]
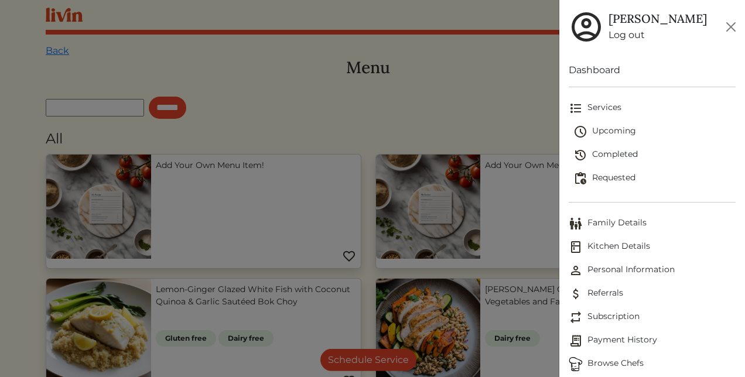
click at [610, 149] on span "Completed" at bounding box center [654, 155] width 162 height 14
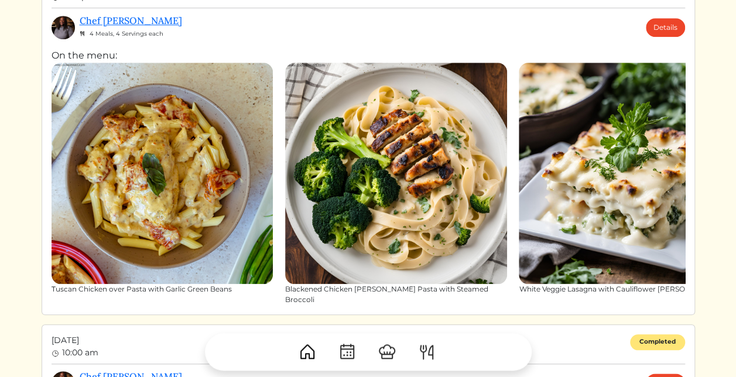
scroll to position [456, 0]
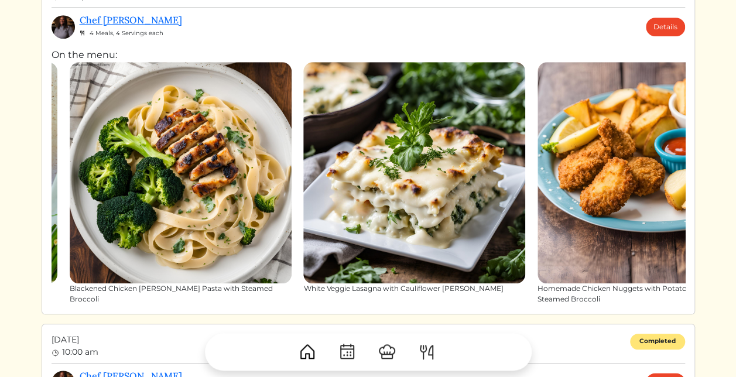
drag, startPoint x: 493, startPoint y: 289, endPoint x: 255, endPoint y: 297, distance: 238.5
click at [255, 297] on div "Blackened Chicken [PERSON_NAME] Pasta with Steamed Broccoli" at bounding box center [181, 183] width 222 height 243
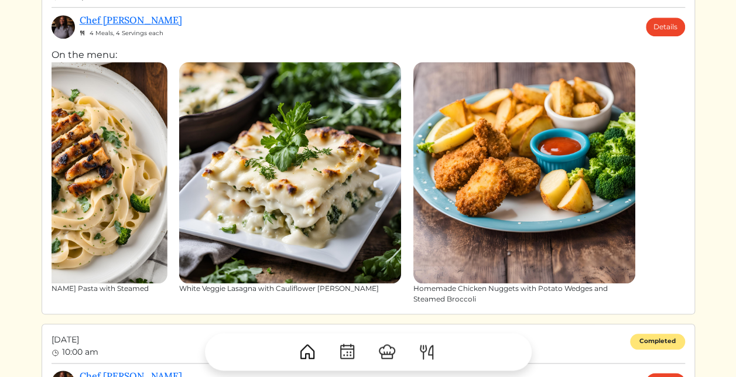
drag, startPoint x: 481, startPoint y: 301, endPoint x: 364, endPoint y: 292, distance: 117.5
click at [364, 292] on div "White Veggie Lasagna with Cauliflower [PERSON_NAME]" at bounding box center [290, 183] width 222 height 243
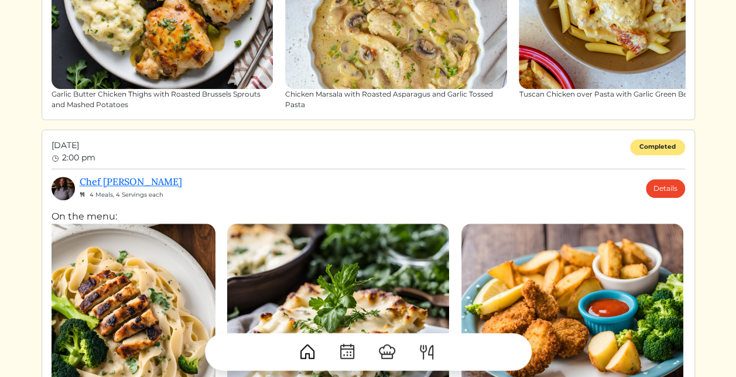
scroll to position [292, 0]
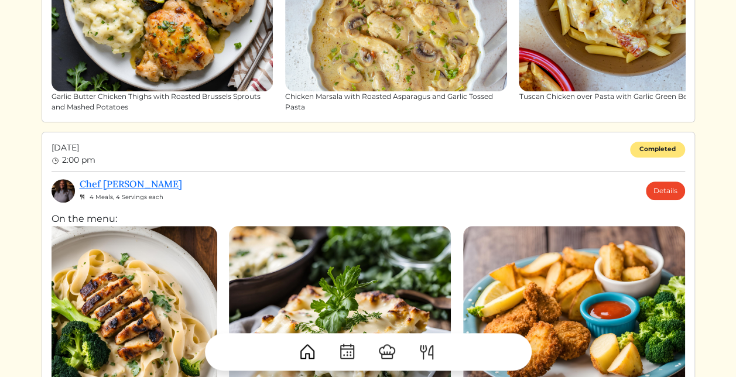
drag, startPoint x: 487, startPoint y: 115, endPoint x: 326, endPoint y: 117, distance: 161.1
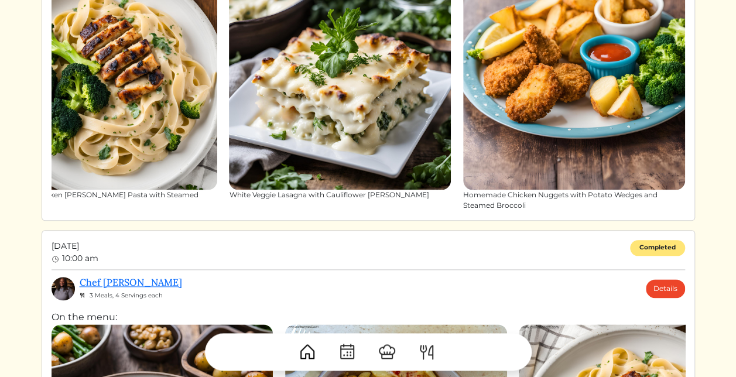
scroll to position [549, 0]
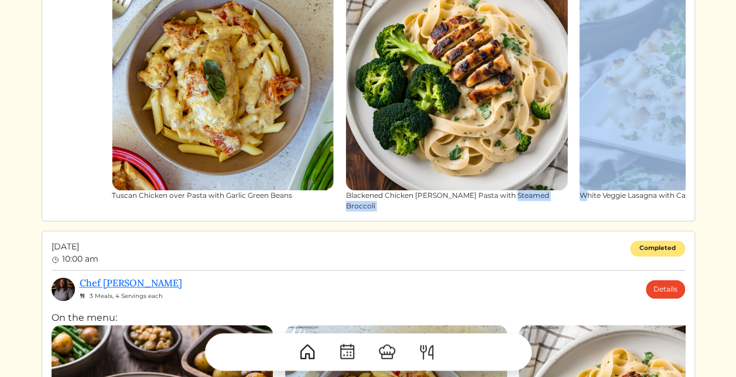
drag, startPoint x: 157, startPoint y: 208, endPoint x: 529, endPoint y: 218, distance: 372.0
click at [529, 218] on div "[DATE] 2:00 pm Completed Chef Akaysha 4 Meals, 4 Servings each Details On the m…" at bounding box center [369, 48] width 654 height 347
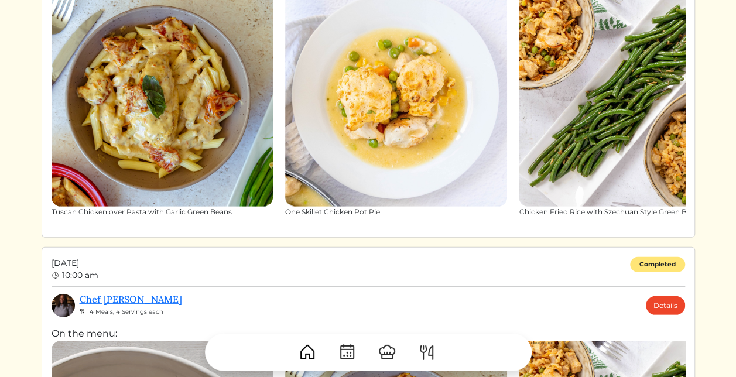
scroll to position [1600, 0]
